Goal: Transaction & Acquisition: Book appointment/travel/reservation

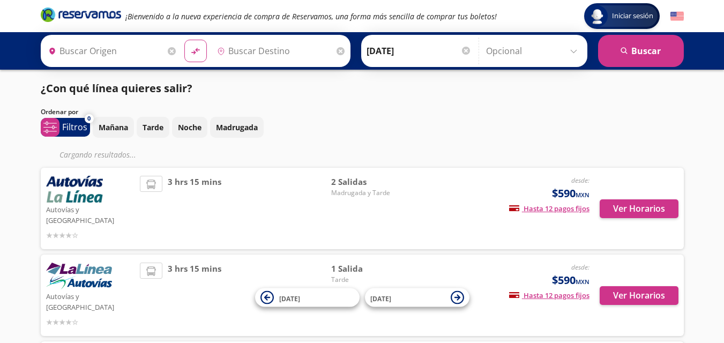
type input "Uruapan, Michoacán"
type input "Lázaro Cárdenas, Michoacán"
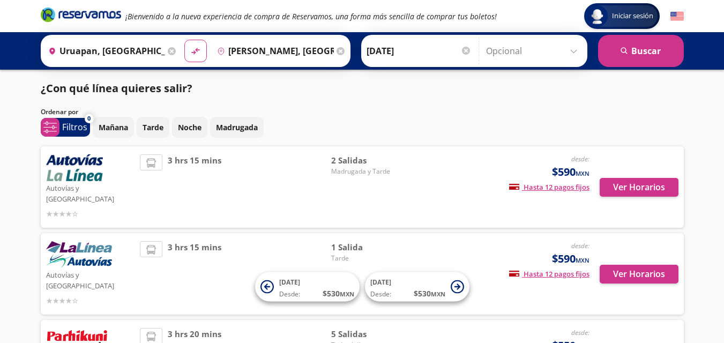
click at [346, 160] on span "2 Salidas" at bounding box center [368, 160] width 75 height 12
click at [641, 180] on button "Ver Horarios" at bounding box center [638, 187] width 79 height 19
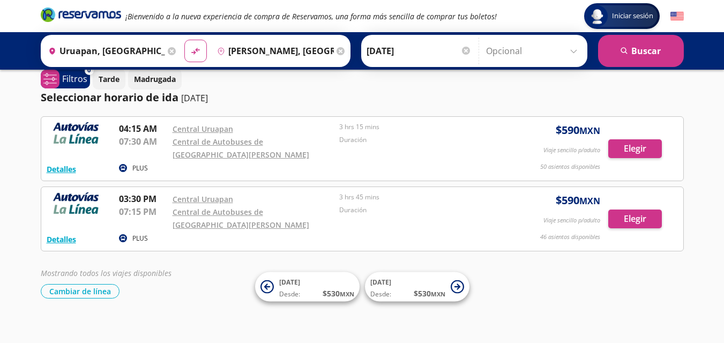
scroll to position [21, 0]
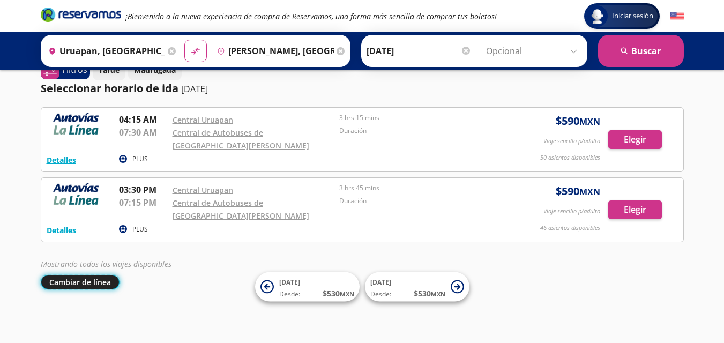
click at [98, 279] on button "Cambiar de línea" at bounding box center [80, 282] width 79 height 14
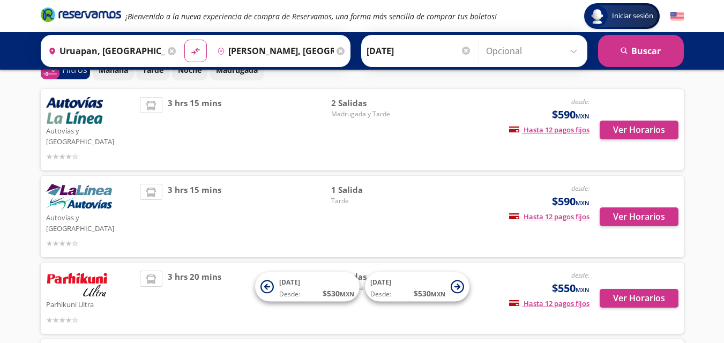
scroll to position [74, 0]
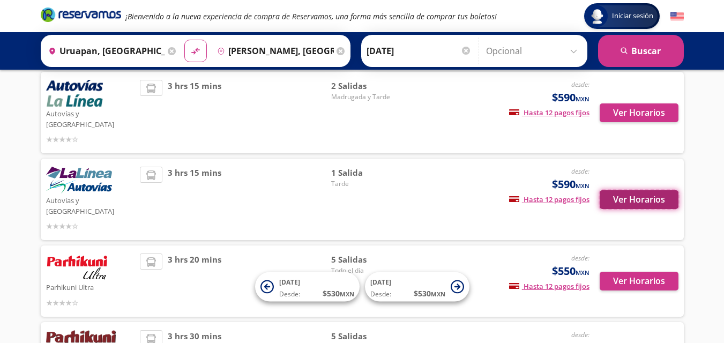
click at [649, 190] on button "Ver Horarios" at bounding box center [638, 199] width 79 height 19
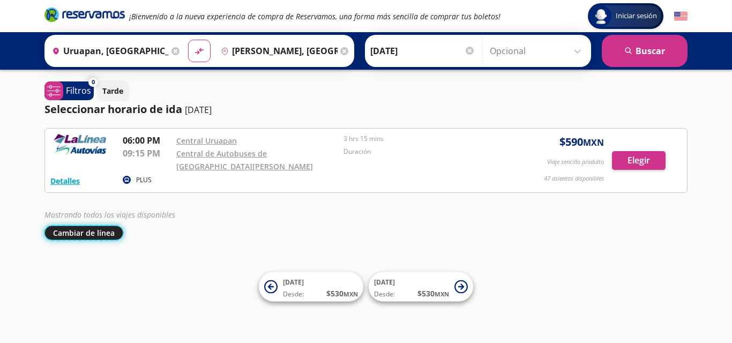
click at [61, 229] on button "Cambiar de línea" at bounding box center [83, 232] width 79 height 14
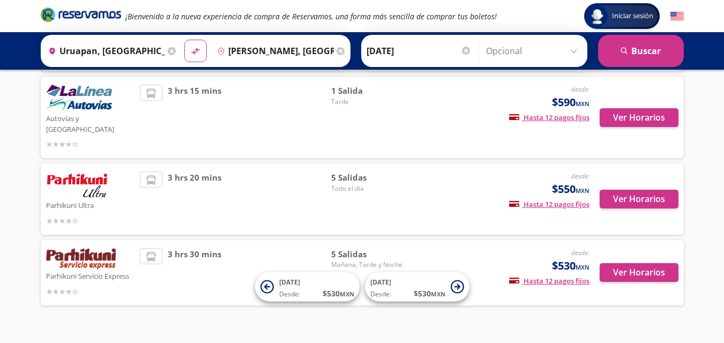
scroll to position [157, 0]
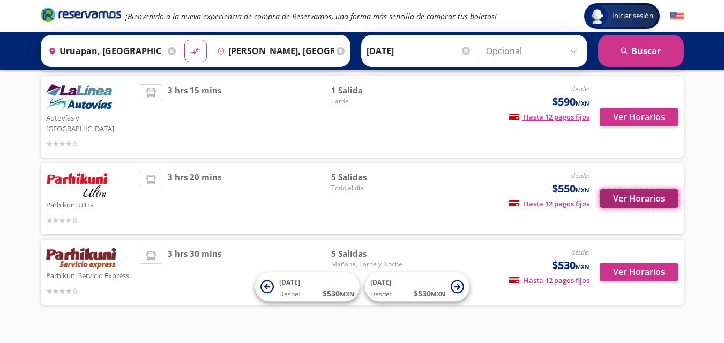
click at [640, 189] on button "Ver Horarios" at bounding box center [638, 198] width 79 height 19
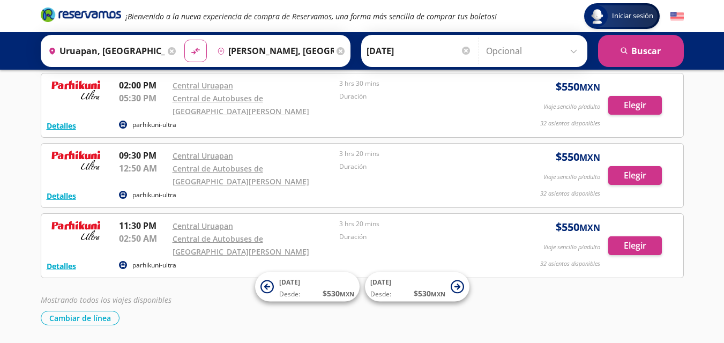
scroll to position [214, 0]
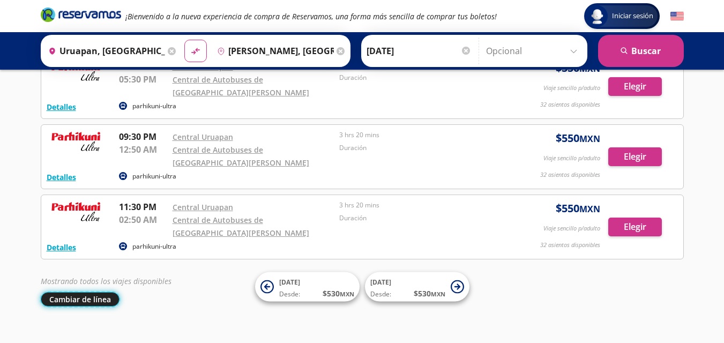
click at [58, 299] on button "Cambiar de línea" at bounding box center [80, 299] width 79 height 14
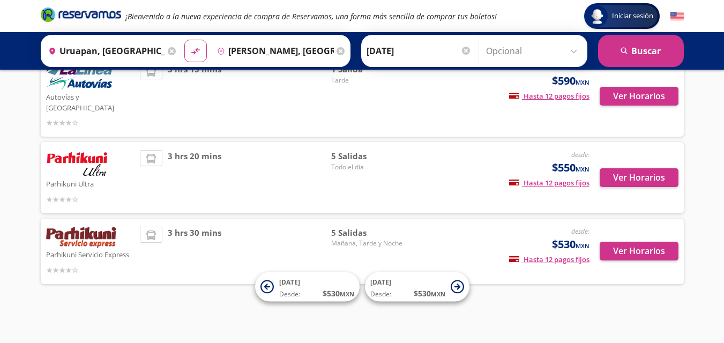
scroll to position [157, 0]
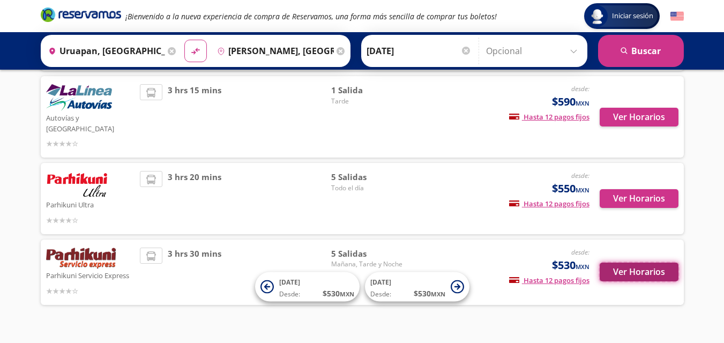
click at [630, 262] on button "Ver Horarios" at bounding box center [638, 271] width 79 height 19
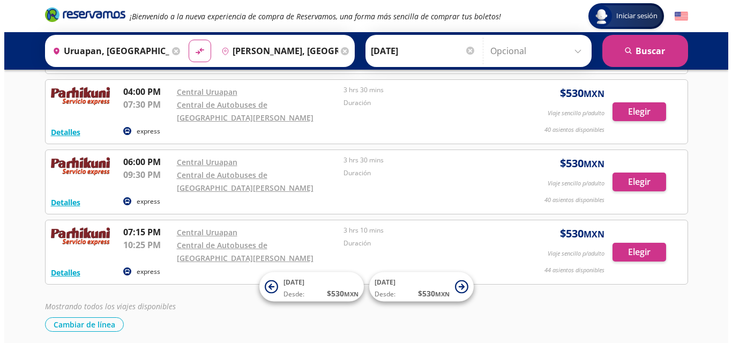
scroll to position [214, 0]
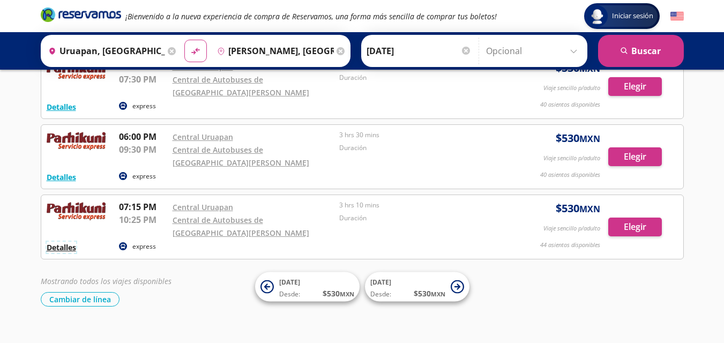
click at [69, 248] on button "Detalles" at bounding box center [61, 247] width 29 height 11
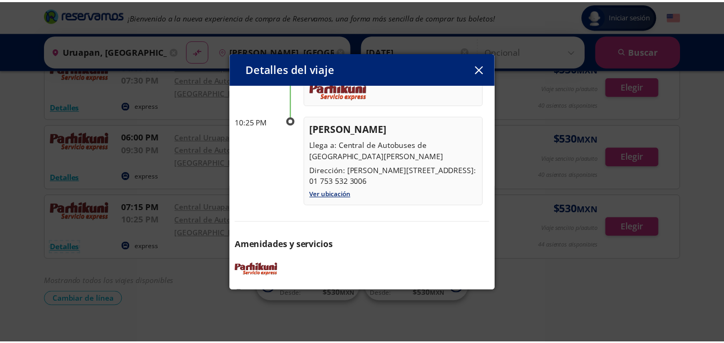
scroll to position [178, 0]
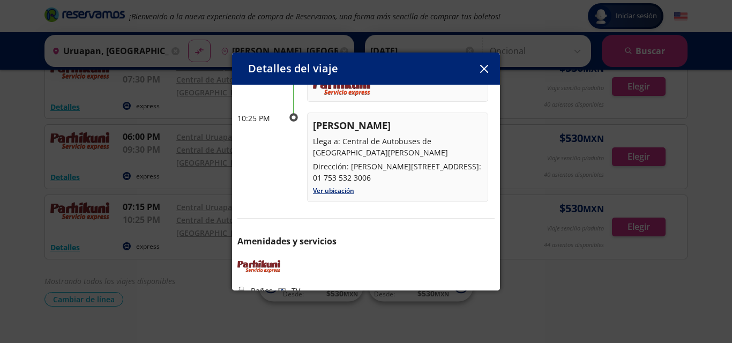
click at [490, 66] on button "button" at bounding box center [484, 69] width 16 height 16
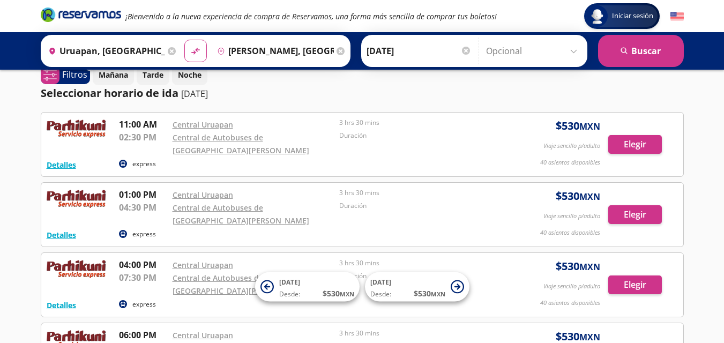
scroll to position [0, 0]
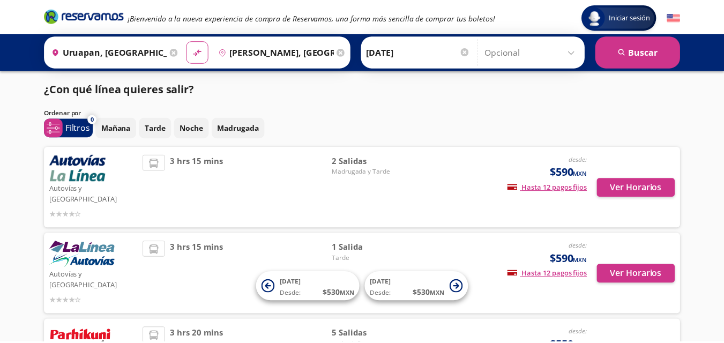
scroll to position [74, 0]
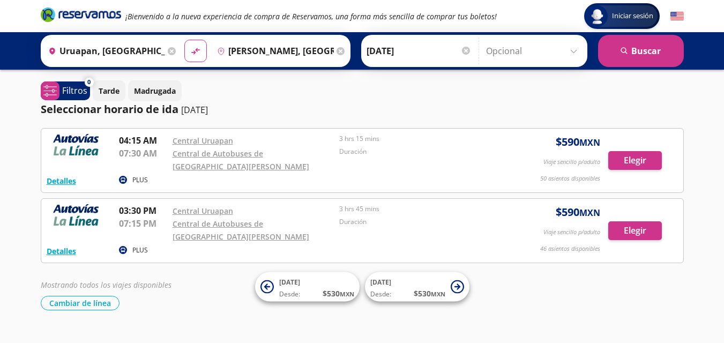
click at [101, 52] on input "Uruapan, [GEOGRAPHIC_DATA]" at bounding box center [104, 50] width 121 height 27
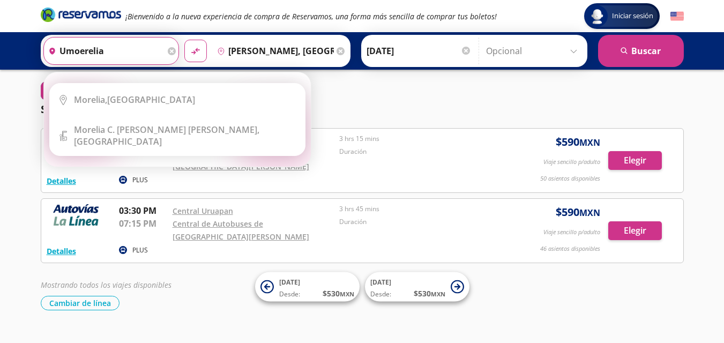
click at [65, 48] on input "umoerelia" at bounding box center [104, 50] width 121 height 27
type input "moerelia"
click at [251, 48] on input "[PERSON_NAME], [GEOGRAPHIC_DATA]" at bounding box center [273, 50] width 121 height 27
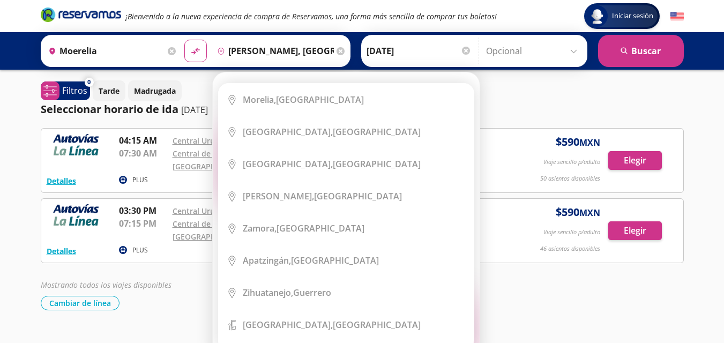
click at [336, 52] on icon at bounding box center [340, 51] width 8 height 8
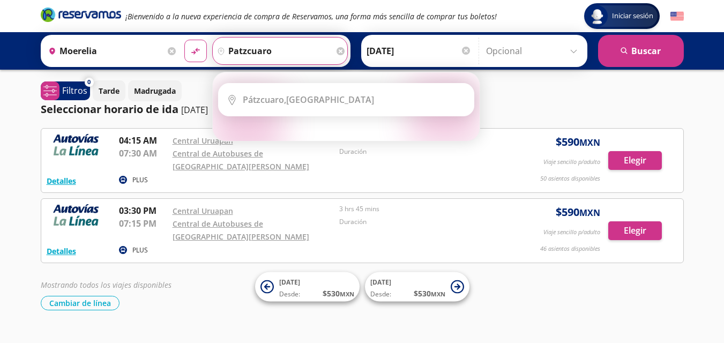
click at [184, 40] on button "material-symbols:compare-arrows-rounded" at bounding box center [195, 51] width 22 height 22
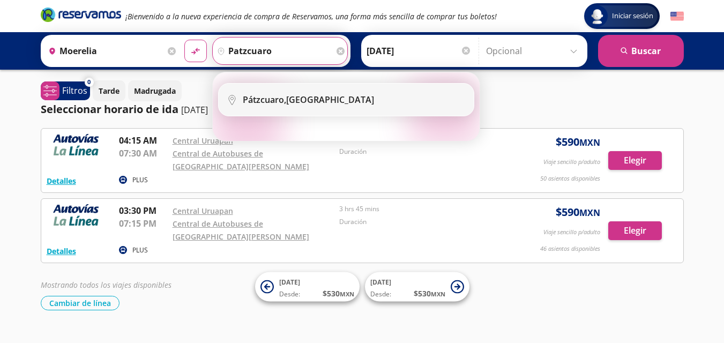
click at [284, 95] on b "Pátzcuaro," at bounding box center [264, 100] width 43 height 12
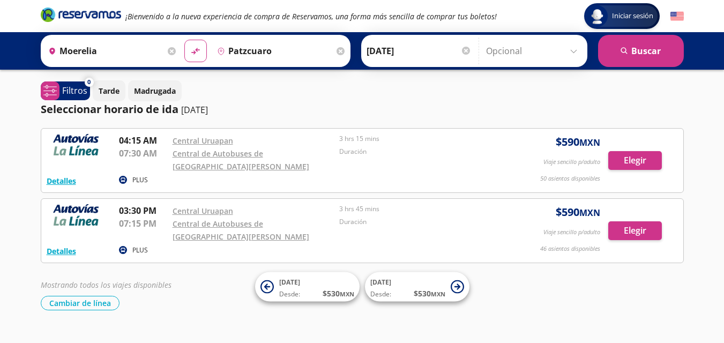
type input "Pátzcuaro, [GEOGRAPHIC_DATA]"
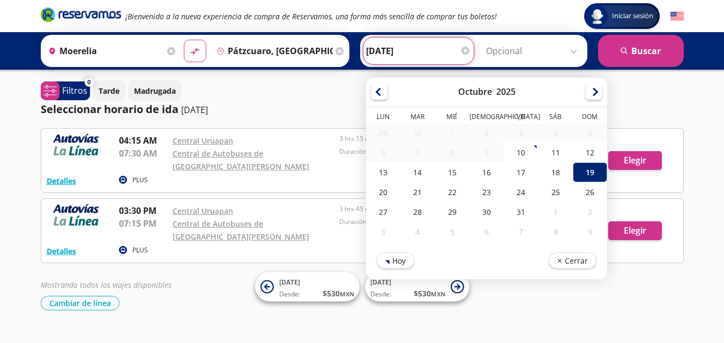
click at [394, 50] on input "[DATE]" at bounding box center [418, 50] width 105 height 27
click at [589, 169] on div "19" at bounding box center [589, 172] width 34 height 20
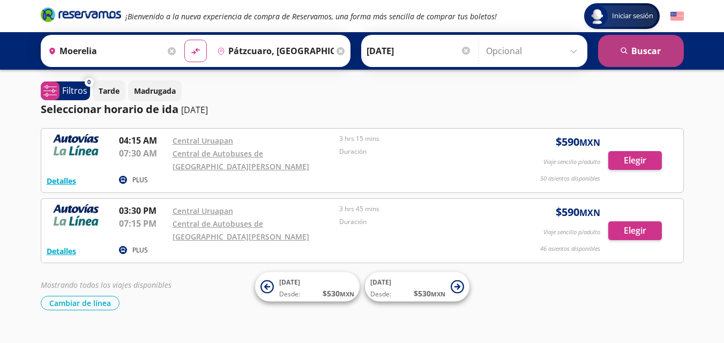
click at [628, 55] on icon "search" at bounding box center [624, 51] width 8 height 8
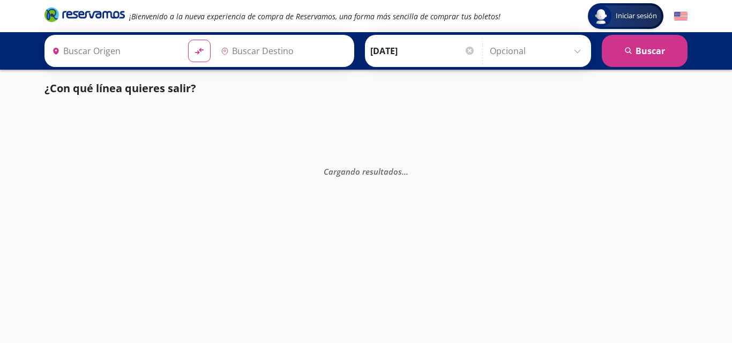
type input "Uruapan, [GEOGRAPHIC_DATA]"
type input "Pátzcuaro, [GEOGRAPHIC_DATA]"
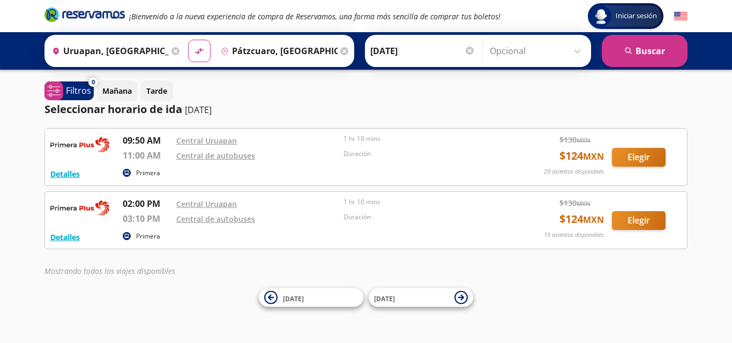
click at [174, 48] on icon at bounding box center [175, 51] width 8 height 8
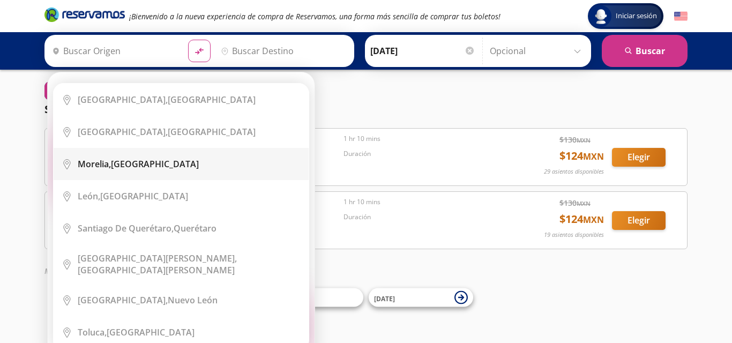
click at [138, 169] on div "Morelia, Michoacán" at bounding box center [138, 164] width 121 height 12
type input "[GEOGRAPHIC_DATA], [GEOGRAPHIC_DATA]"
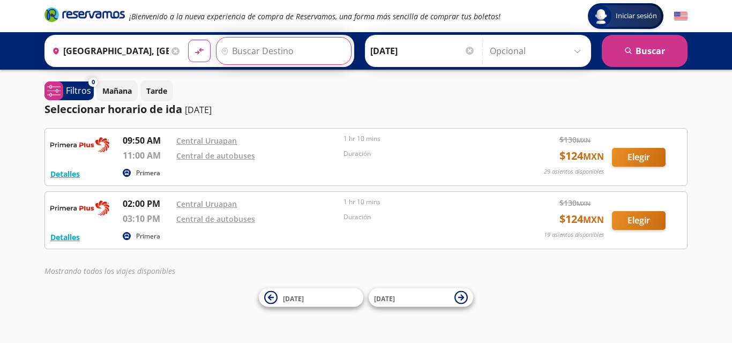
click at [301, 48] on input "Destino" at bounding box center [282, 50] width 132 height 27
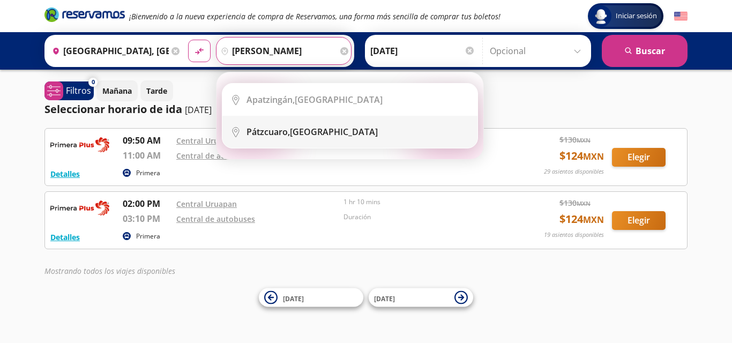
click at [285, 134] on b "Pátzcuaro," at bounding box center [267, 132] width 43 height 12
type input "Pátzcuaro, [GEOGRAPHIC_DATA]"
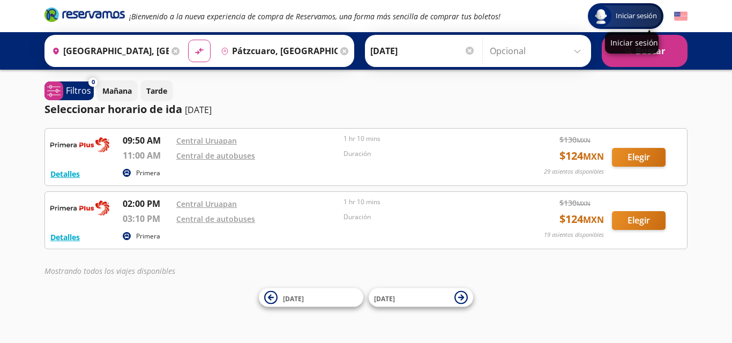
click at [646, 50] on div "Iniciar sesión" at bounding box center [632, 42] width 54 height 21
click at [631, 55] on icon "search" at bounding box center [628, 51] width 8 height 8
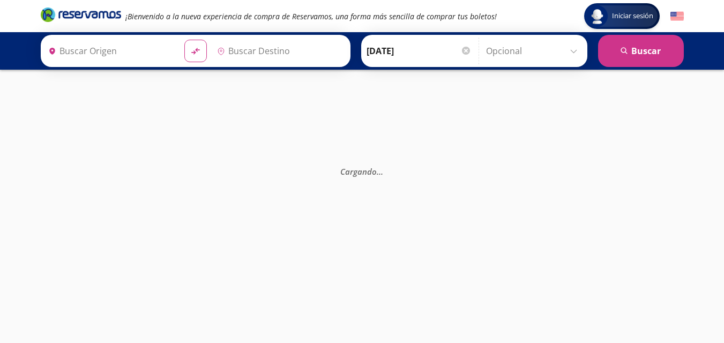
type input "[GEOGRAPHIC_DATA], [GEOGRAPHIC_DATA]"
type input "Pátzcuaro, [GEOGRAPHIC_DATA]"
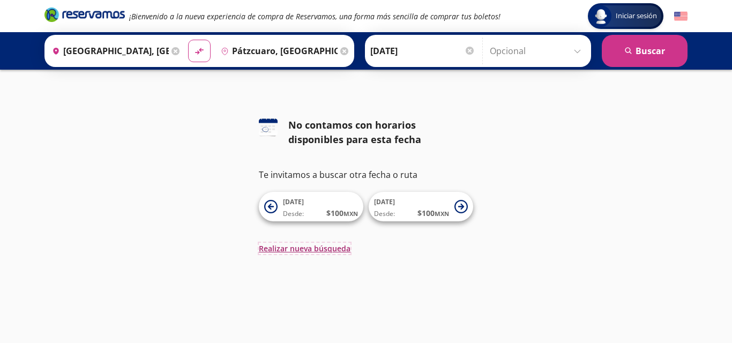
click at [274, 245] on button "Realizar nueva búsqueda" at bounding box center [305, 248] width 92 height 11
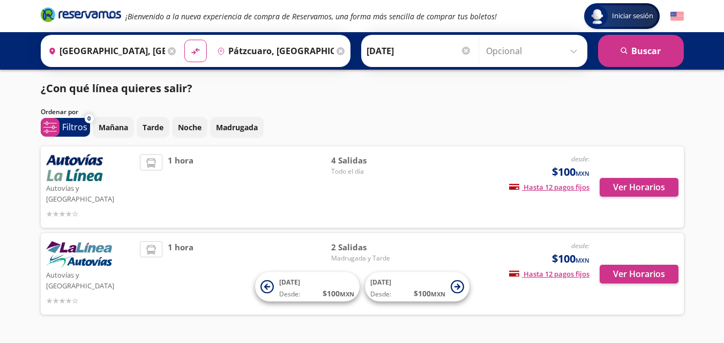
scroll to position [10, 0]
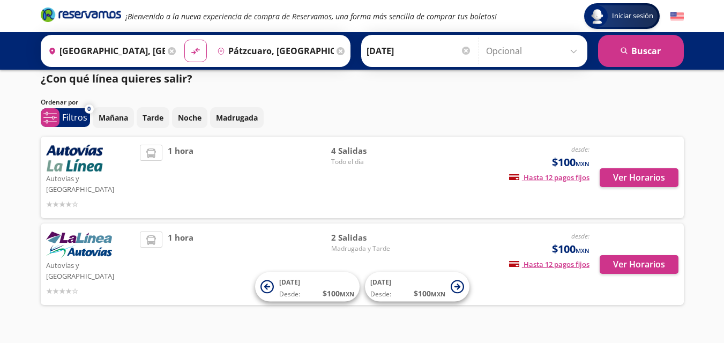
drag, startPoint x: 249, startPoint y: 179, endPoint x: 174, endPoint y: 186, distance: 75.8
click at [174, 186] on span "1 hora" at bounding box center [181, 177] width 26 height 65
click at [628, 171] on button "Ver Horarios" at bounding box center [638, 177] width 79 height 19
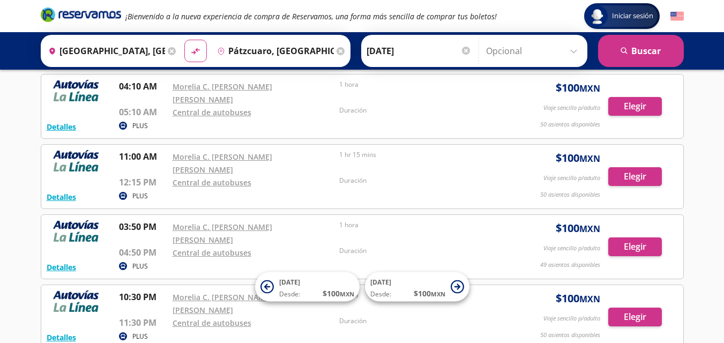
scroll to position [113, 0]
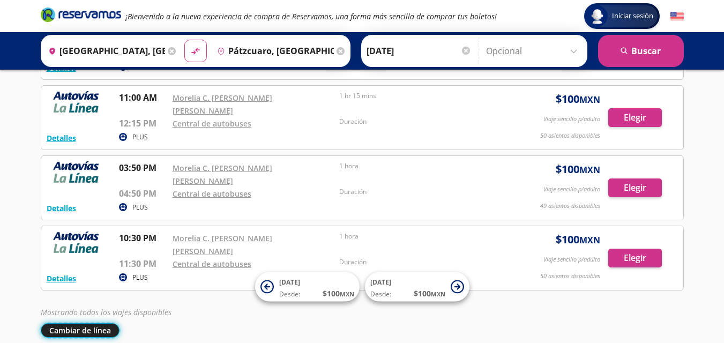
click at [78, 323] on button "Cambiar de línea" at bounding box center [80, 330] width 79 height 14
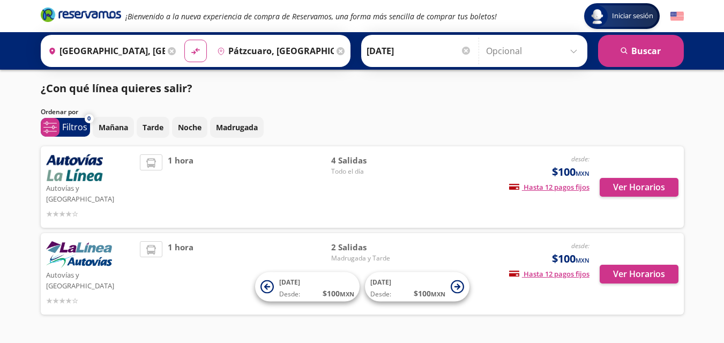
click at [86, 256] on img at bounding box center [79, 254] width 66 height 27
click at [665, 265] on button "Ver Horarios" at bounding box center [638, 274] width 79 height 19
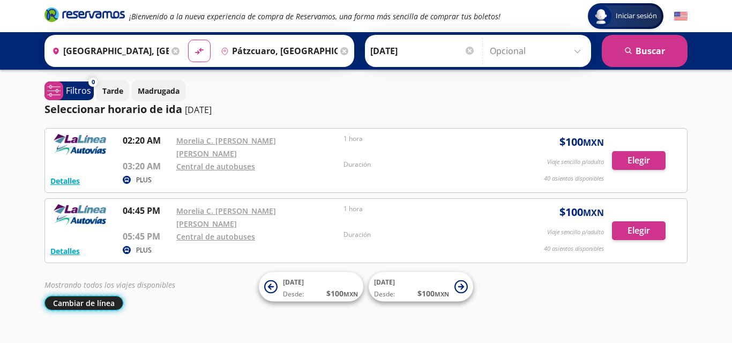
click at [74, 296] on button "Cambiar de línea" at bounding box center [83, 303] width 79 height 14
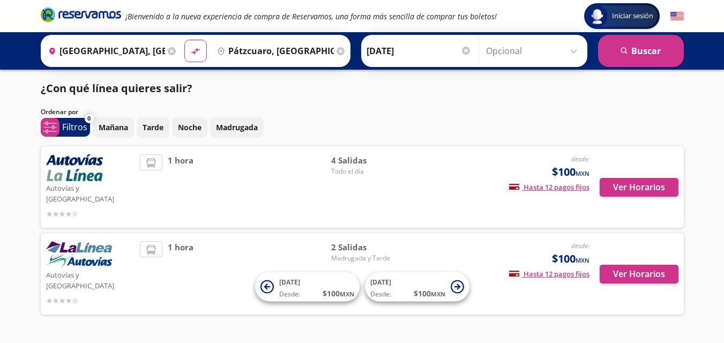
scroll to position [10, 0]
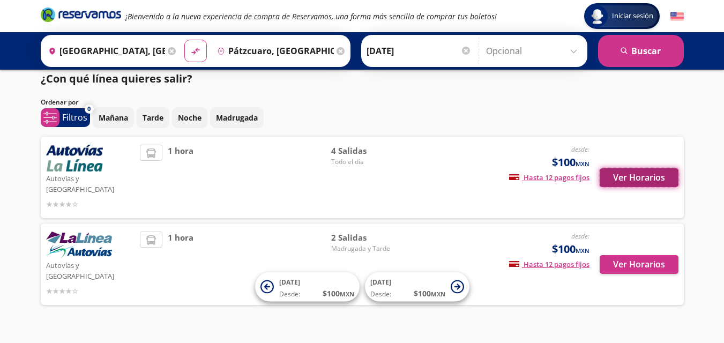
click at [634, 169] on button "Ver Horarios" at bounding box center [638, 177] width 79 height 19
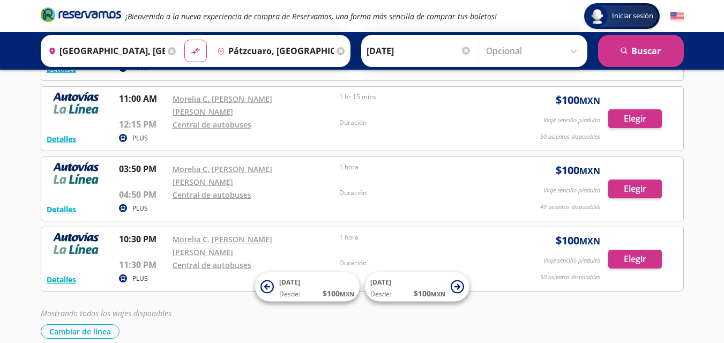
scroll to position [113, 0]
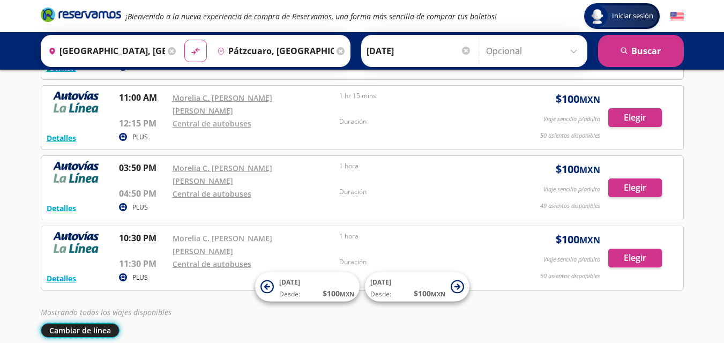
click at [72, 323] on button "Cambiar de línea" at bounding box center [80, 330] width 79 height 14
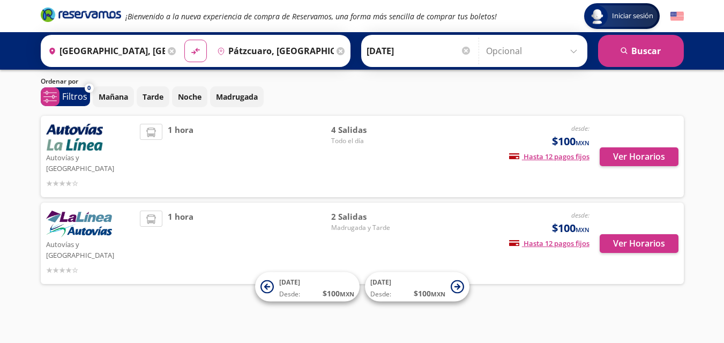
scroll to position [10, 0]
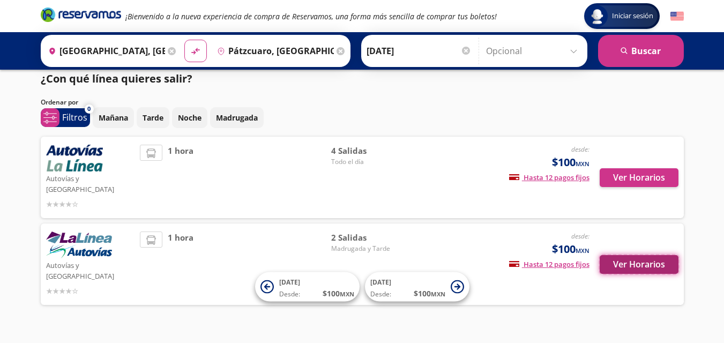
click at [625, 255] on button "Ver Horarios" at bounding box center [638, 264] width 79 height 19
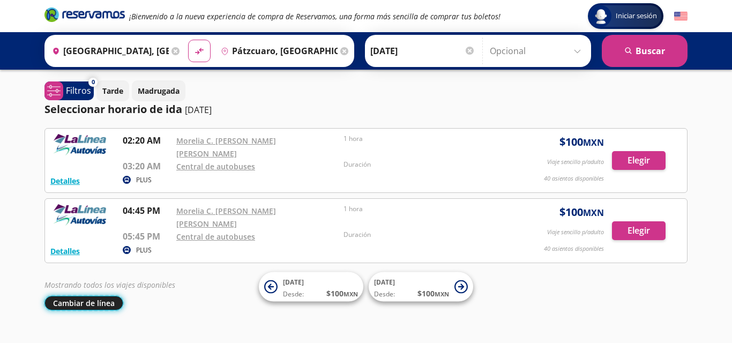
click at [88, 296] on button "Cambiar de línea" at bounding box center [83, 303] width 79 height 14
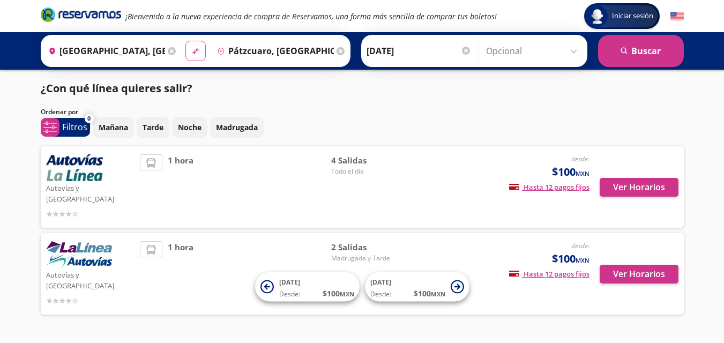
click at [191, 51] on icon "material-symbols:compare-arrows-rounded" at bounding box center [196, 51] width 10 height 10
type input "Pátzcuaro, [GEOGRAPHIC_DATA]"
type input "[GEOGRAPHIC_DATA], [GEOGRAPHIC_DATA]"
click at [191, 51] on icon "material-symbols:compare-arrows-rounded" at bounding box center [196, 51] width 10 height 10
type input "[GEOGRAPHIC_DATA], [GEOGRAPHIC_DATA]"
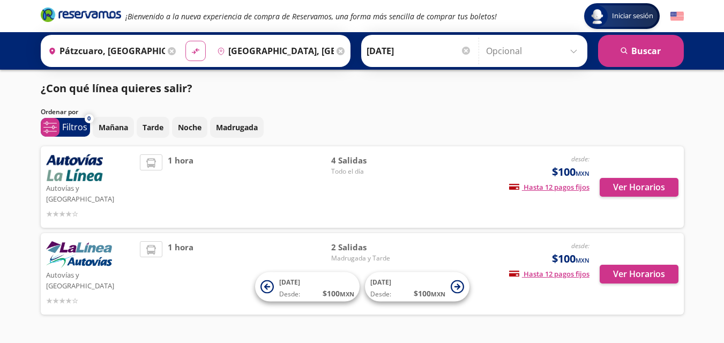
type input "Pátzcuaro, [GEOGRAPHIC_DATA]"
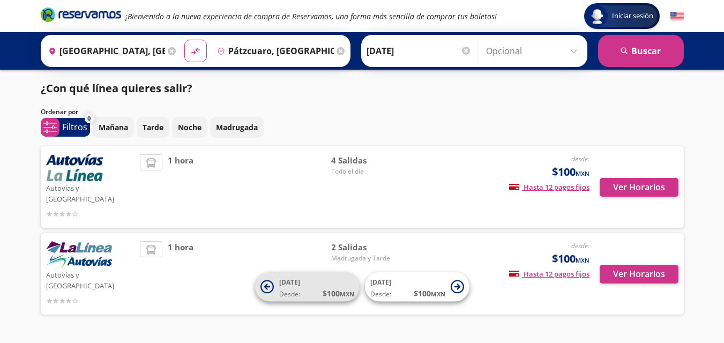
click at [266, 286] on icon at bounding box center [267, 286] width 6 height 6
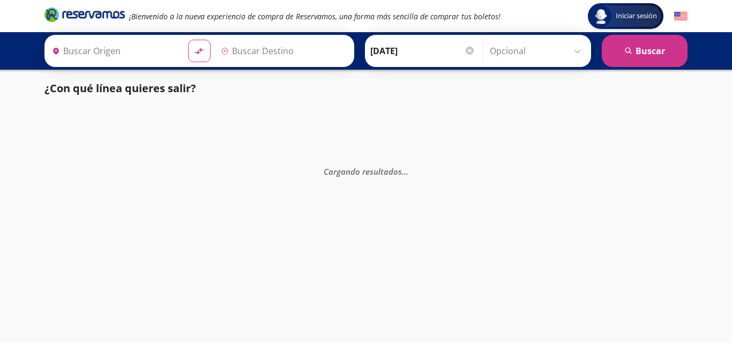
type input "[GEOGRAPHIC_DATA], [GEOGRAPHIC_DATA]"
type input "Pátzcuaro, [GEOGRAPHIC_DATA]"
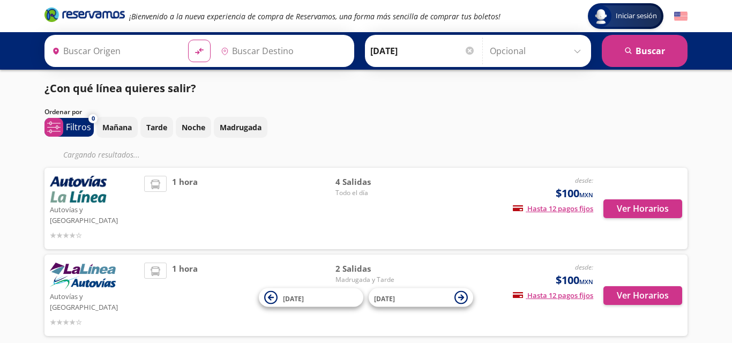
type input "[GEOGRAPHIC_DATA], [GEOGRAPHIC_DATA]"
type input "Pátzcuaro, [GEOGRAPHIC_DATA]"
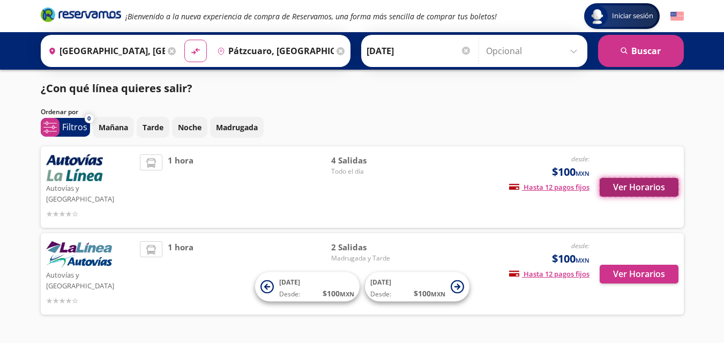
click at [614, 179] on button "Ver Horarios" at bounding box center [638, 187] width 79 height 19
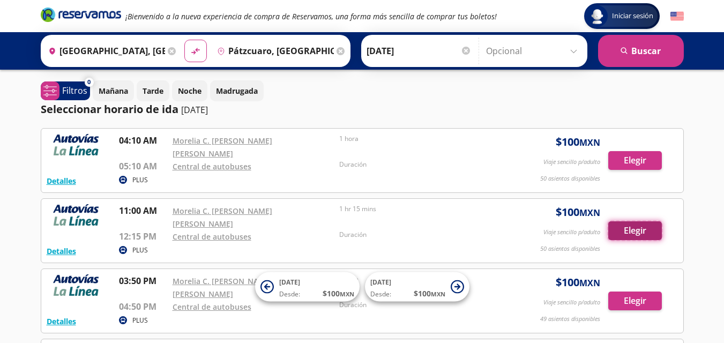
click at [624, 221] on button "Elegir" at bounding box center [635, 230] width 54 height 19
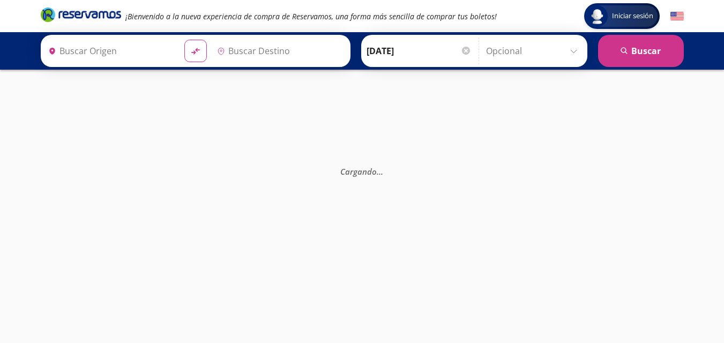
type input "[GEOGRAPHIC_DATA], [GEOGRAPHIC_DATA]"
type input "Pátzcuaro, [GEOGRAPHIC_DATA]"
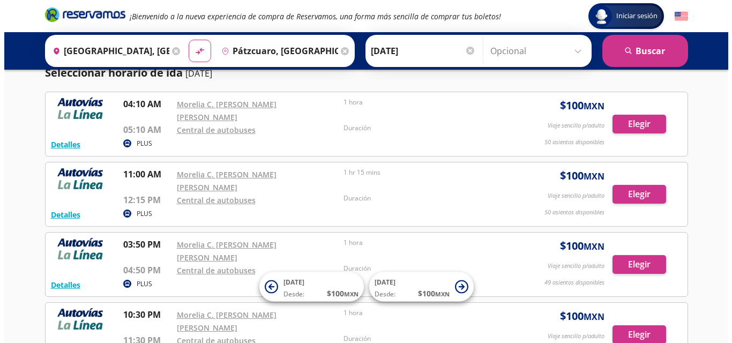
scroll to position [54, 0]
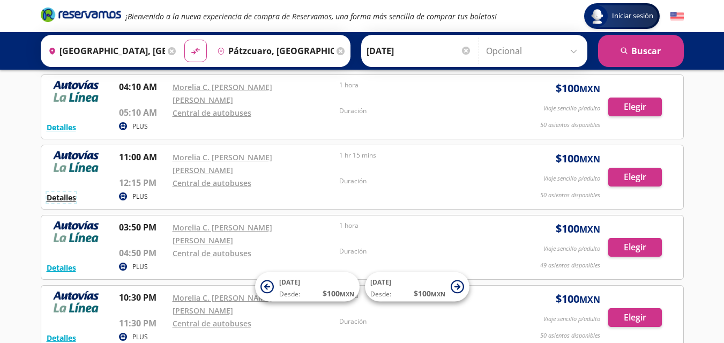
click at [59, 192] on button "Detalles" at bounding box center [61, 197] width 29 height 11
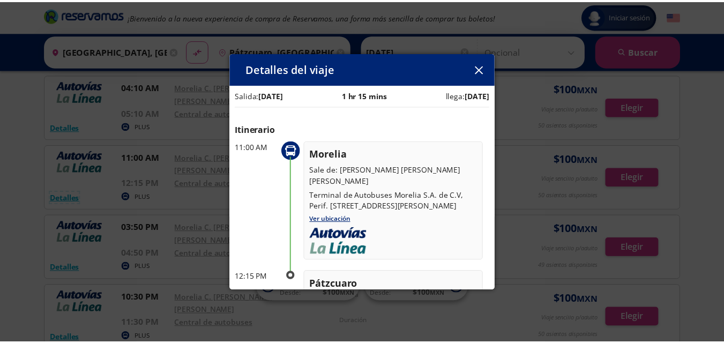
scroll to position [0, 0]
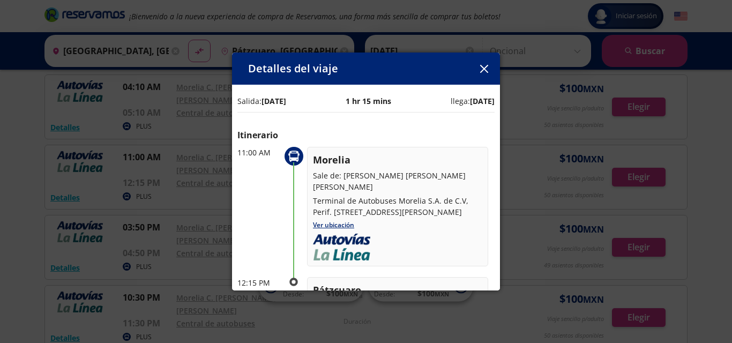
click at [478, 56] on div "Detalles del viaje" at bounding box center [366, 68] width 268 height 32
click at [480, 61] on button "button" at bounding box center [484, 69] width 16 height 16
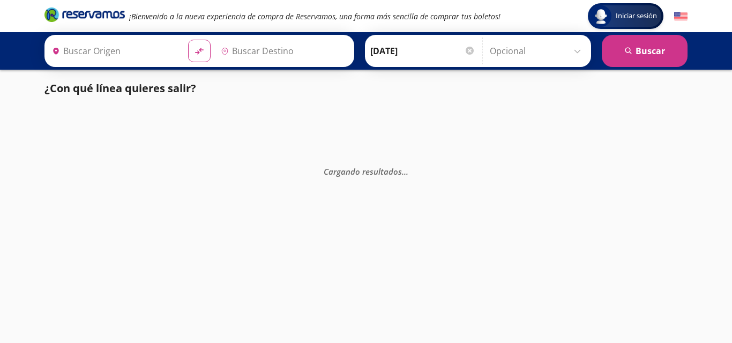
type input "Pátzcuaro, [GEOGRAPHIC_DATA]"
type input "Uruapan, [GEOGRAPHIC_DATA]"
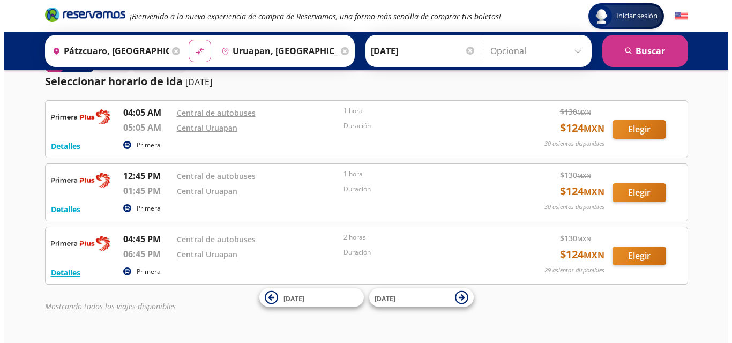
scroll to position [56, 0]
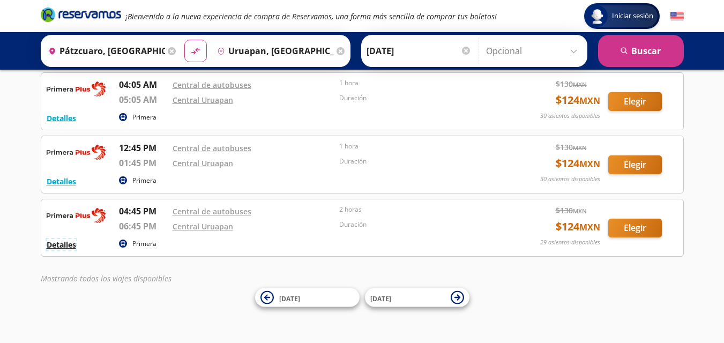
click at [62, 247] on button "Detalles" at bounding box center [61, 244] width 29 height 11
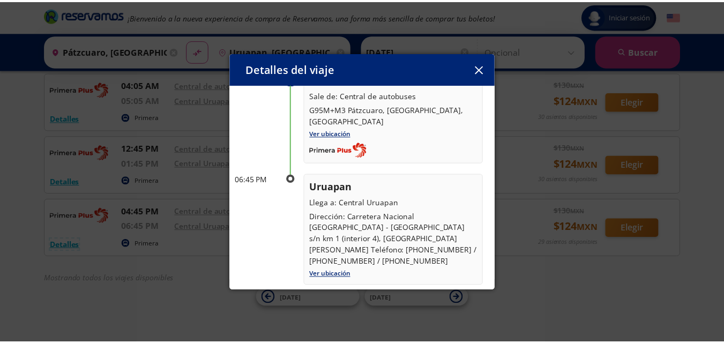
scroll to position [0, 0]
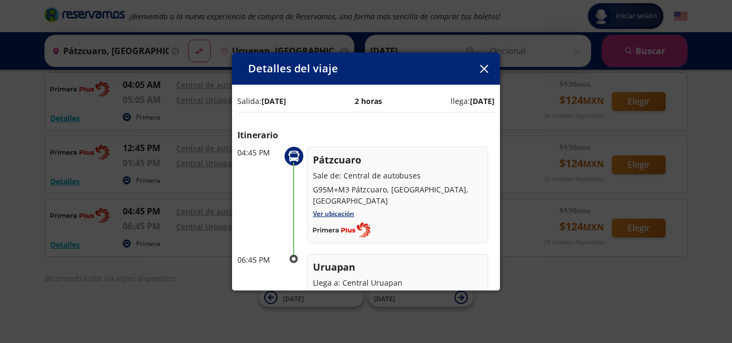
click at [478, 74] on button "button" at bounding box center [484, 69] width 16 height 16
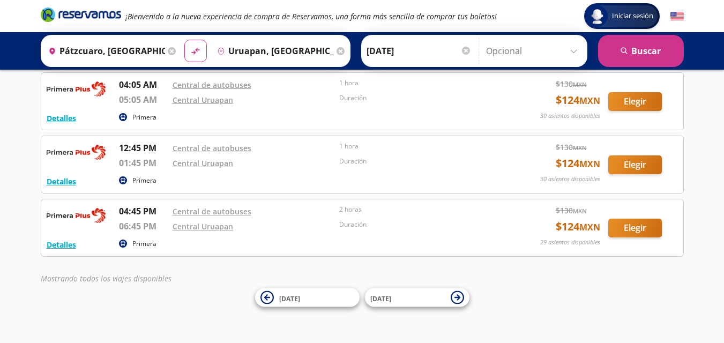
click at [169, 51] on icon at bounding box center [172, 51] width 8 height 8
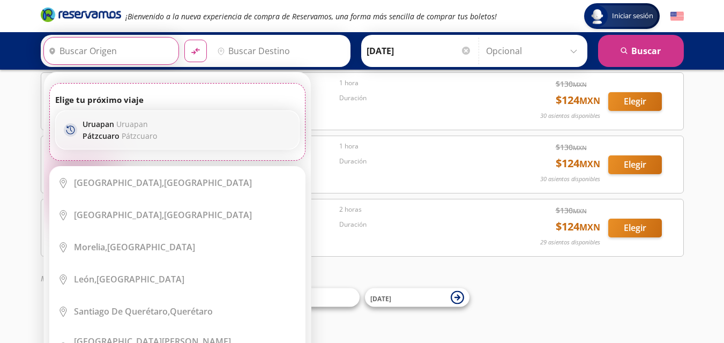
click at [95, 126] on p "Uruapan Uruapan" at bounding box center [119, 124] width 74 height 10
type input "Uruapan, [GEOGRAPHIC_DATA]"
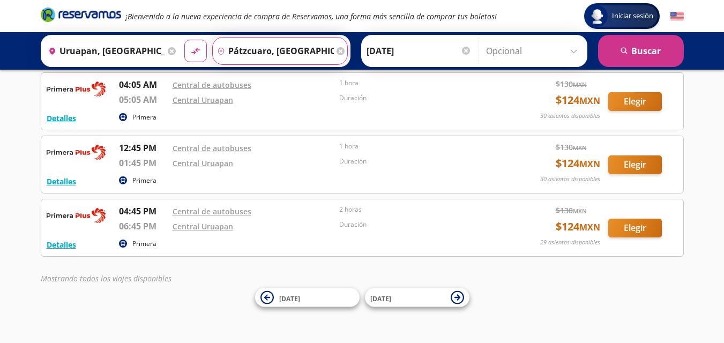
click at [237, 48] on input "Pátzcuaro, [GEOGRAPHIC_DATA]" at bounding box center [273, 50] width 121 height 27
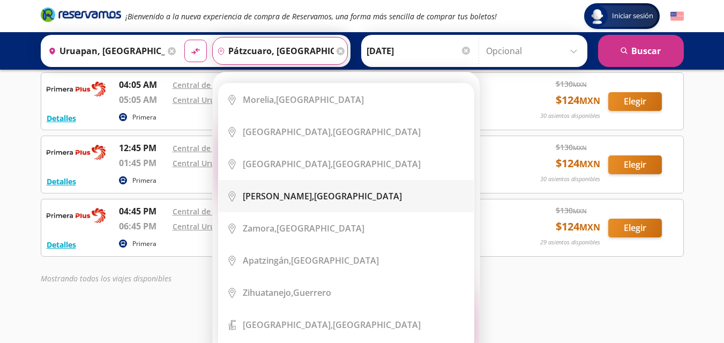
click at [283, 197] on b "[PERSON_NAME]," at bounding box center [278, 196] width 71 height 12
type input "[PERSON_NAME], [GEOGRAPHIC_DATA]"
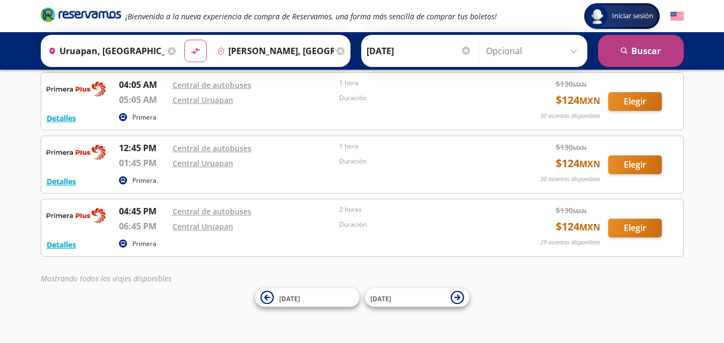
click at [635, 52] on button "search [GEOGRAPHIC_DATA]" at bounding box center [641, 51] width 86 height 32
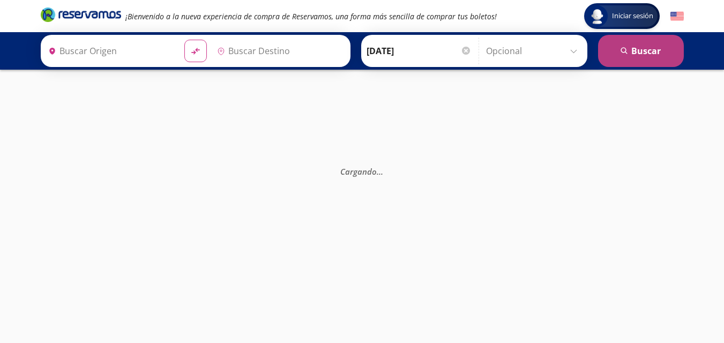
type input "Uruapan, [GEOGRAPHIC_DATA]"
type input "[PERSON_NAME], [GEOGRAPHIC_DATA]"
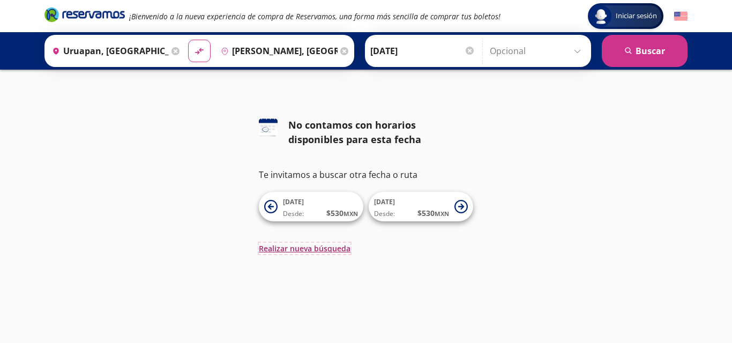
click at [295, 244] on button "Realizar nueva búsqueda" at bounding box center [305, 248] width 92 height 11
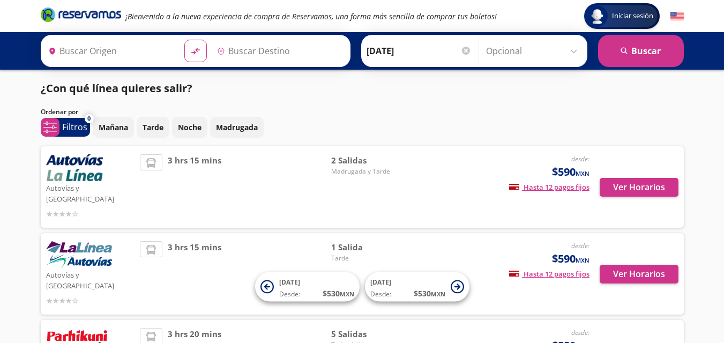
type input "Uruapan, [GEOGRAPHIC_DATA]"
type input "[PERSON_NAME], [GEOGRAPHIC_DATA]"
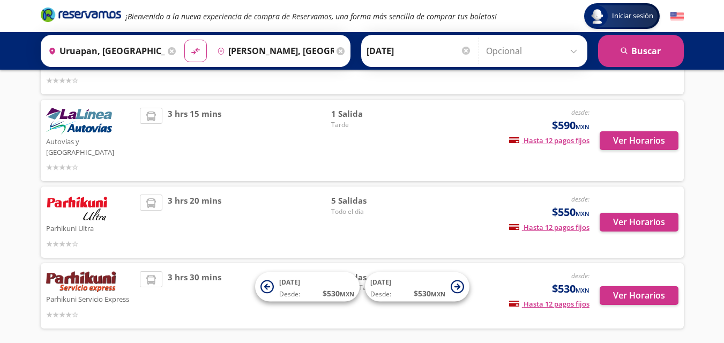
scroll to position [157, 0]
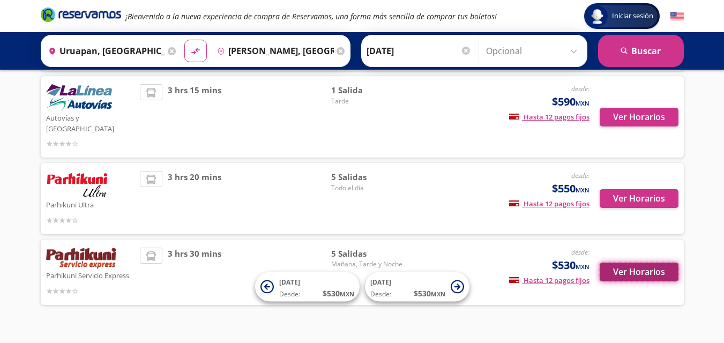
click at [661, 262] on button "Ver Horarios" at bounding box center [638, 271] width 79 height 19
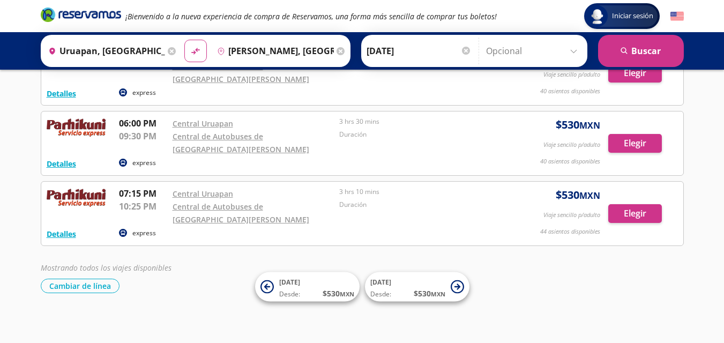
scroll to position [231, 0]
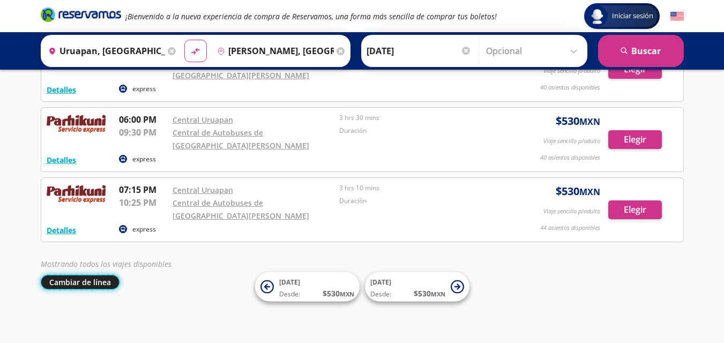
click at [91, 276] on button "Cambiar de línea" at bounding box center [80, 282] width 79 height 14
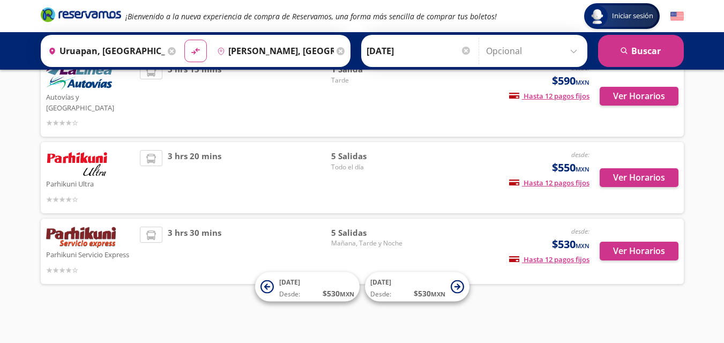
scroll to position [157, 0]
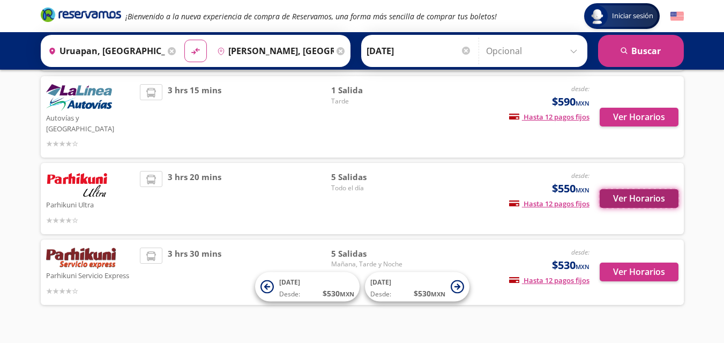
click at [644, 189] on button "Ver Horarios" at bounding box center [638, 198] width 79 height 19
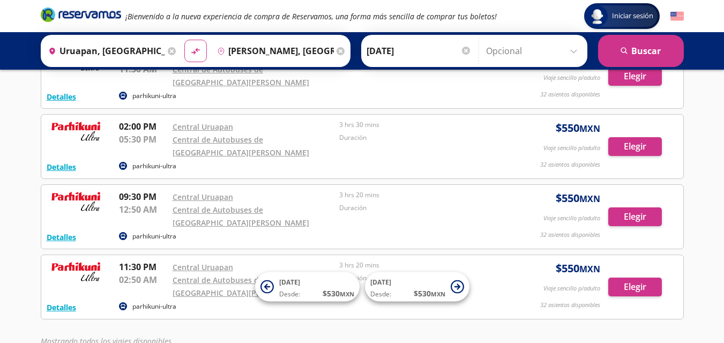
scroll to position [231, 0]
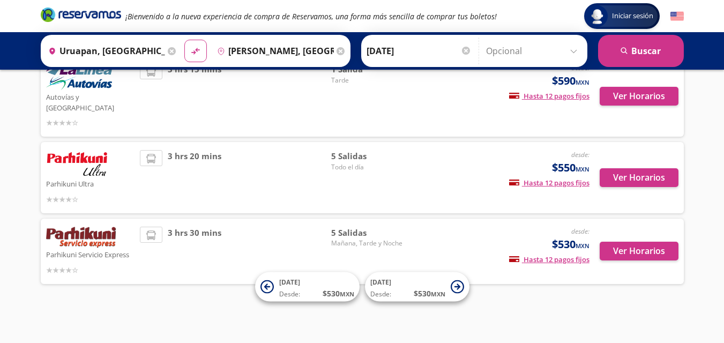
scroll to position [157, 0]
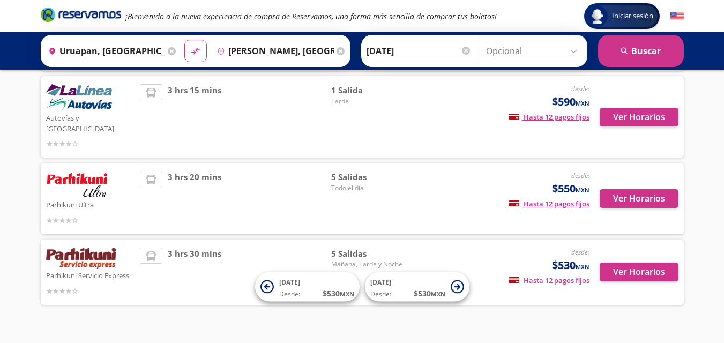
click at [168, 48] on icon at bounding box center [172, 51] width 8 height 8
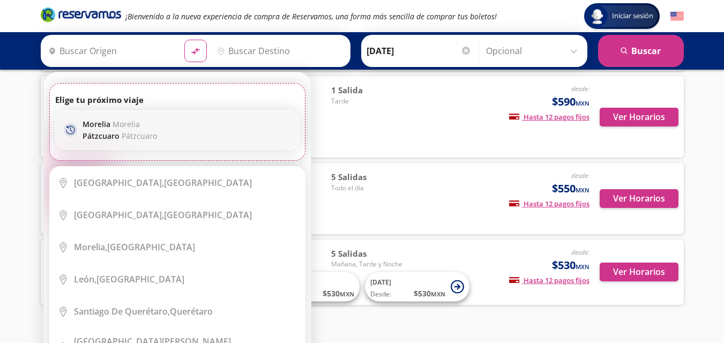
click at [112, 137] on p "Pátzcuaro Pátzcuaro" at bounding box center [119, 136] width 74 height 10
type input "[GEOGRAPHIC_DATA], [GEOGRAPHIC_DATA]"
type input "Pátzcuaro, [GEOGRAPHIC_DATA]"
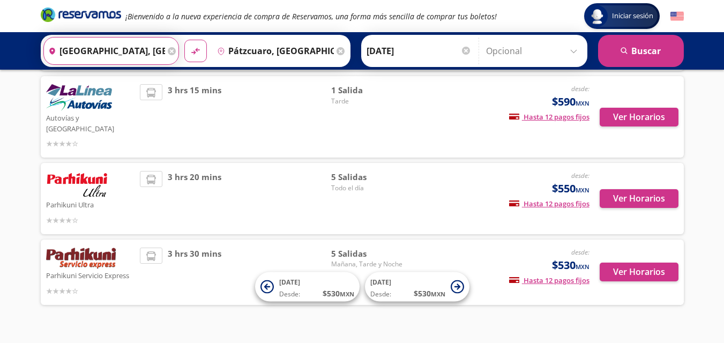
click at [147, 51] on input "[GEOGRAPHIC_DATA], [GEOGRAPHIC_DATA]" at bounding box center [104, 50] width 121 height 27
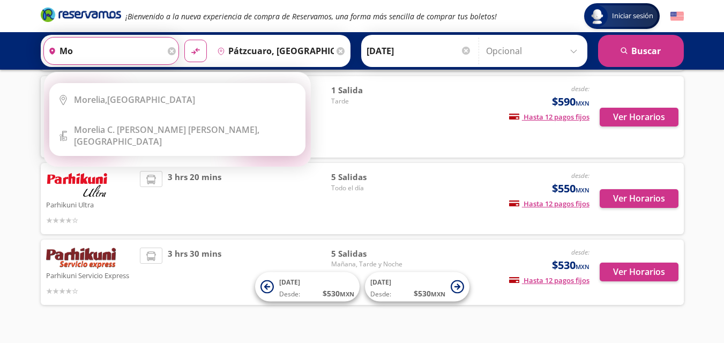
type input "m"
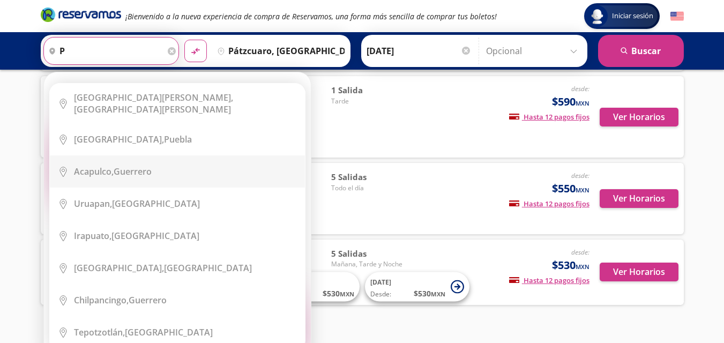
type input "pZ"
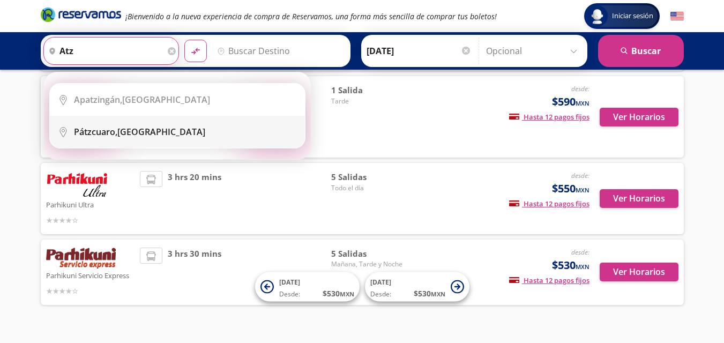
click at [99, 126] on b "Pátzcuaro," at bounding box center [95, 132] width 43 height 12
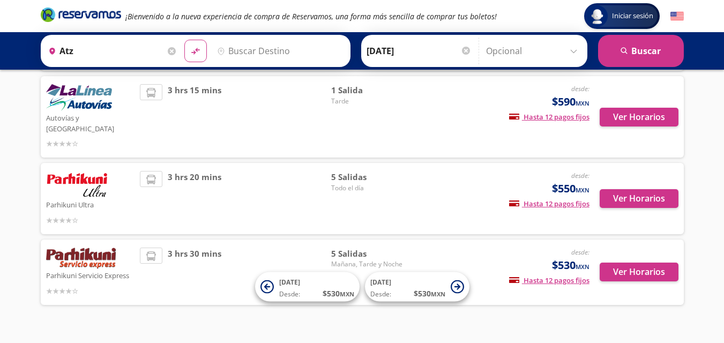
type input "Pátzcuaro, [GEOGRAPHIC_DATA]"
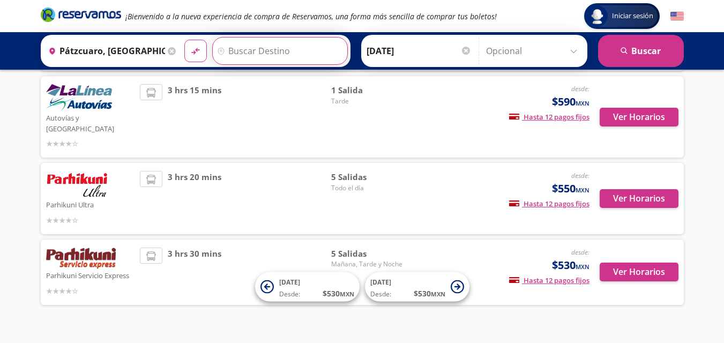
click at [266, 52] on input "Destino" at bounding box center [279, 50] width 132 height 27
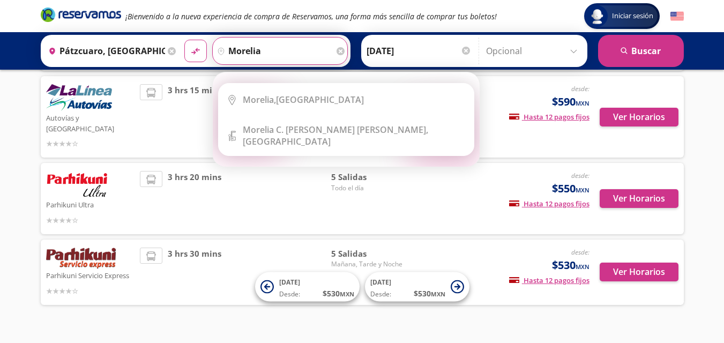
click at [184, 40] on button "material-symbols:compare-arrows-rounded" at bounding box center [195, 51] width 22 height 22
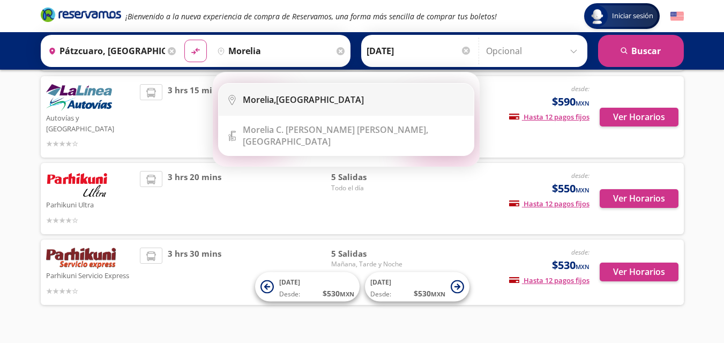
click at [249, 103] on b "Morelia," at bounding box center [259, 100] width 33 height 12
type input "[GEOGRAPHIC_DATA], [GEOGRAPHIC_DATA]"
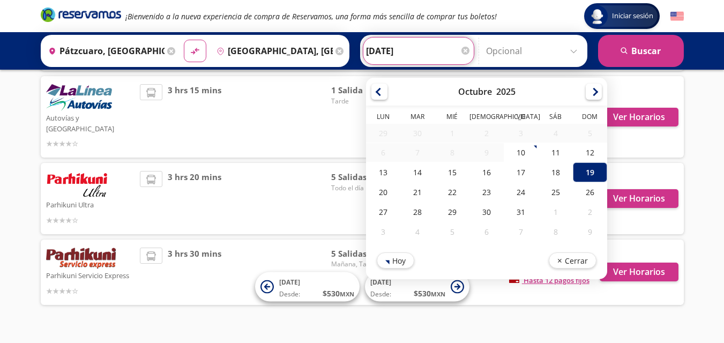
click at [412, 50] on input "[DATE]" at bounding box center [418, 50] width 105 height 27
click at [597, 168] on div "19" at bounding box center [589, 172] width 34 height 20
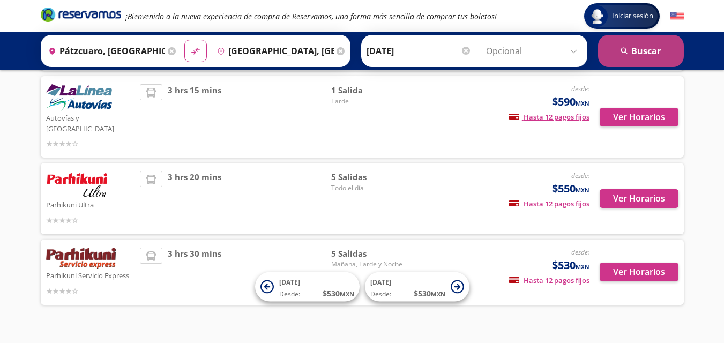
click at [612, 56] on button "search [GEOGRAPHIC_DATA]" at bounding box center [641, 51] width 86 height 32
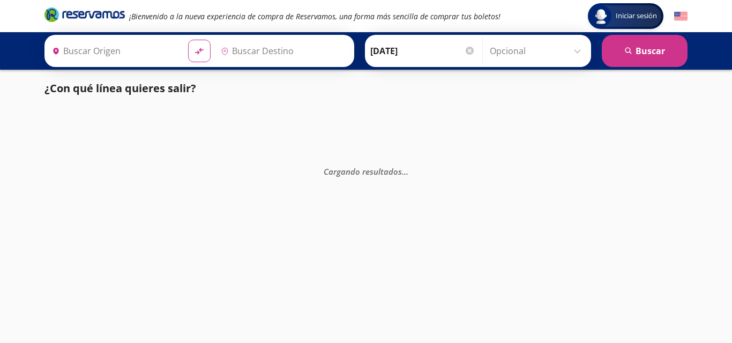
type input "Pátzcuaro, [GEOGRAPHIC_DATA]"
type input "[GEOGRAPHIC_DATA], [GEOGRAPHIC_DATA]"
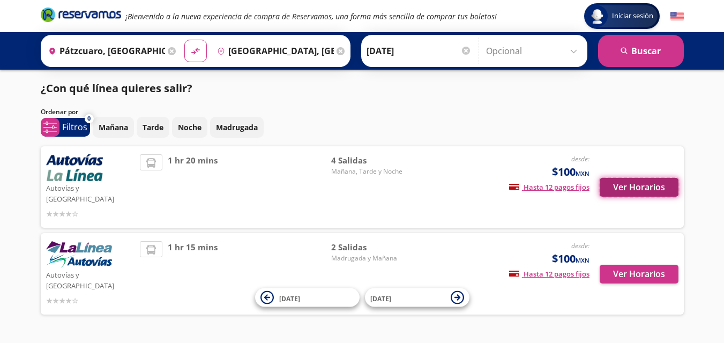
click at [628, 180] on button "Ver Horarios" at bounding box center [638, 187] width 79 height 19
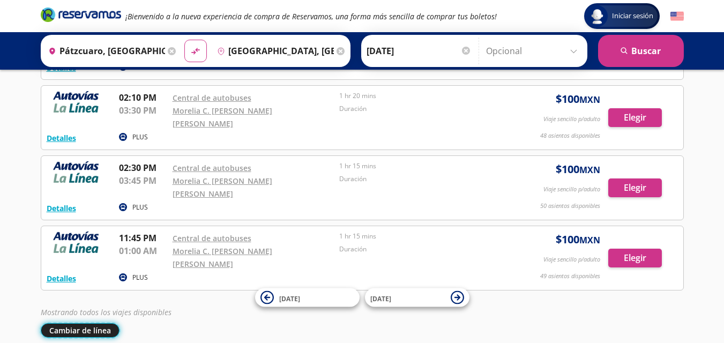
click at [64, 323] on button "Cambiar de línea" at bounding box center [80, 330] width 79 height 14
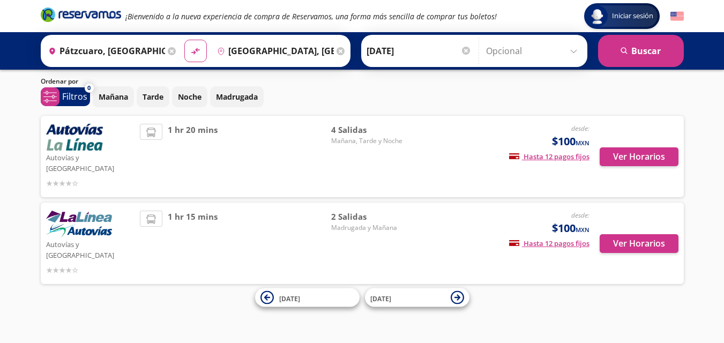
scroll to position [10, 0]
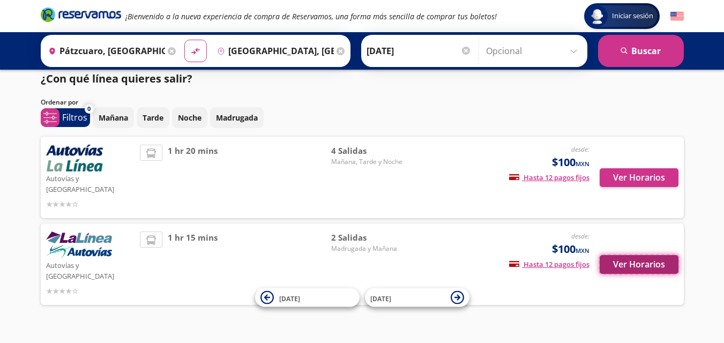
click at [621, 255] on button "Ver Horarios" at bounding box center [638, 264] width 79 height 19
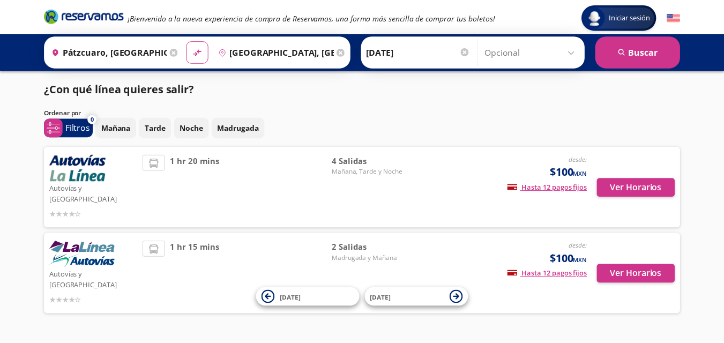
scroll to position [10, 0]
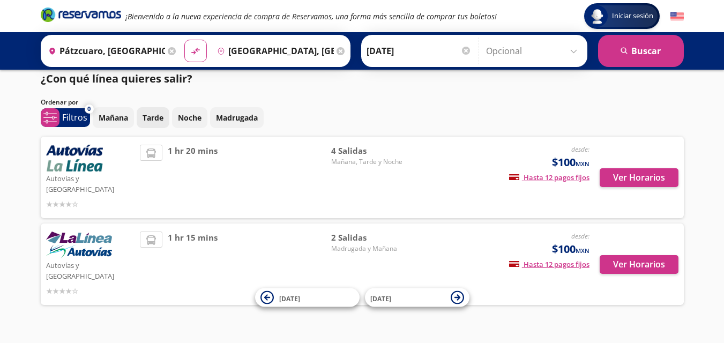
click at [159, 114] on p "Tarde" at bounding box center [152, 117] width 21 height 11
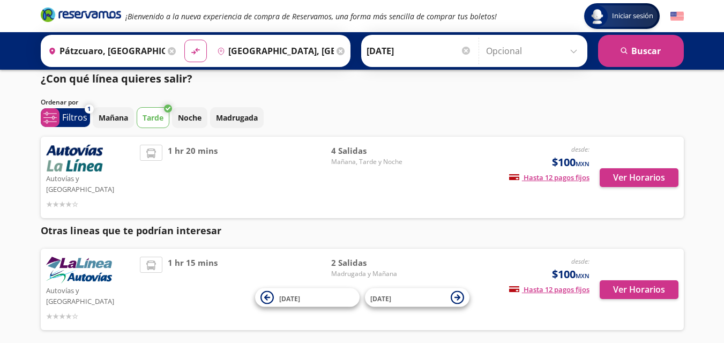
drag, startPoint x: 357, startPoint y: 271, endPoint x: 230, endPoint y: 224, distance: 134.7
click at [230, 224] on p "Otras lineas que te podrían interesar" at bounding box center [362, 230] width 643 height 14
click at [618, 280] on button "Ver Horarios" at bounding box center [638, 289] width 79 height 19
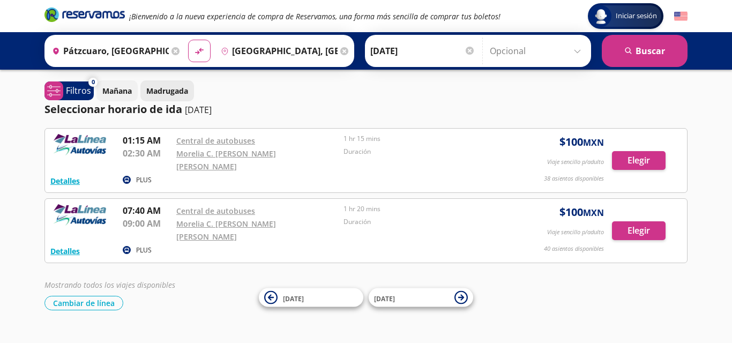
click at [174, 90] on p "Madrugada" at bounding box center [167, 90] width 42 height 11
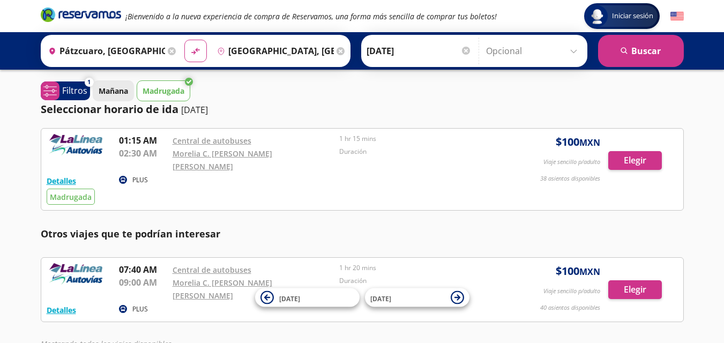
click at [108, 87] on p "Mañana" at bounding box center [113, 90] width 29 height 11
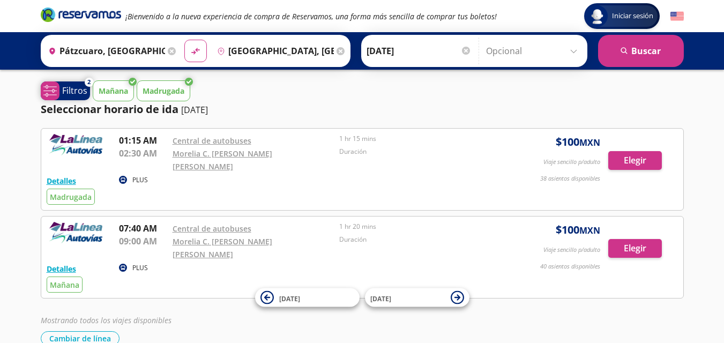
click at [67, 91] on p "Filtros" at bounding box center [74, 90] width 25 height 13
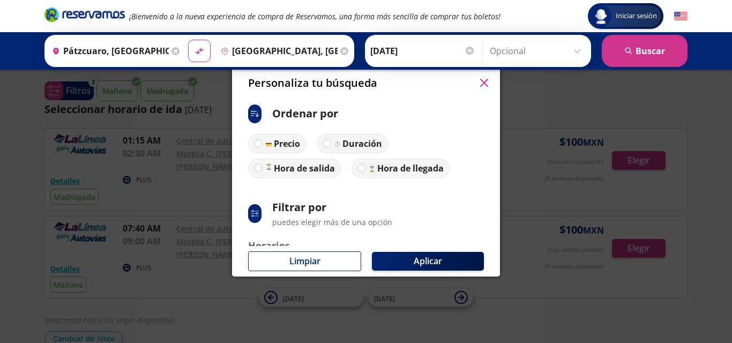
click at [490, 73] on div "Personaliza tu búsqueda" at bounding box center [366, 83] width 268 height 32
click at [487, 82] on icon "button" at bounding box center [484, 83] width 8 height 8
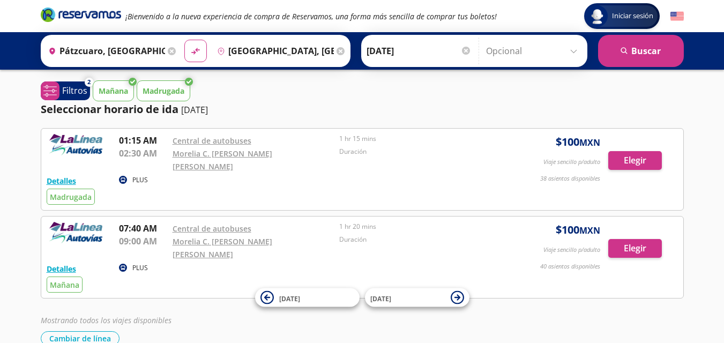
click at [487, 82] on div "Mañana Madrugada" at bounding box center [388, 90] width 591 height 21
click at [112, 90] on p "Mañana" at bounding box center [113, 90] width 29 height 11
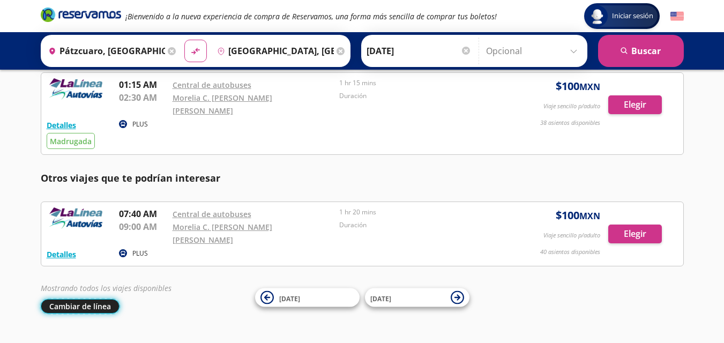
click at [69, 299] on button "Cambiar de línea" at bounding box center [80, 306] width 79 height 14
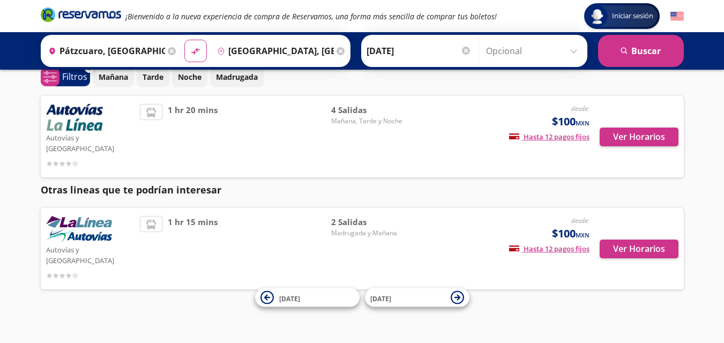
scroll to position [29, 0]
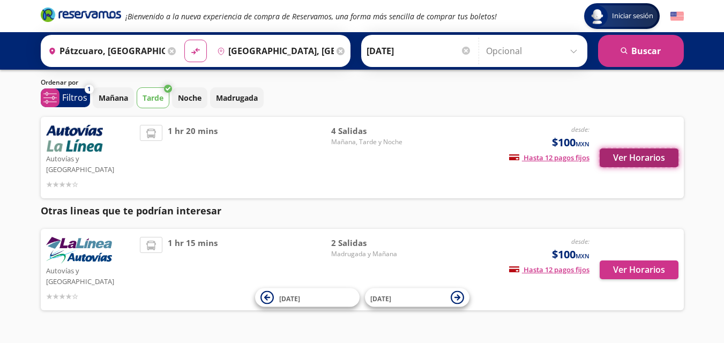
click at [617, 148] on button "Ver Horarios" at bounding box center [638, 157] width 79 height 19
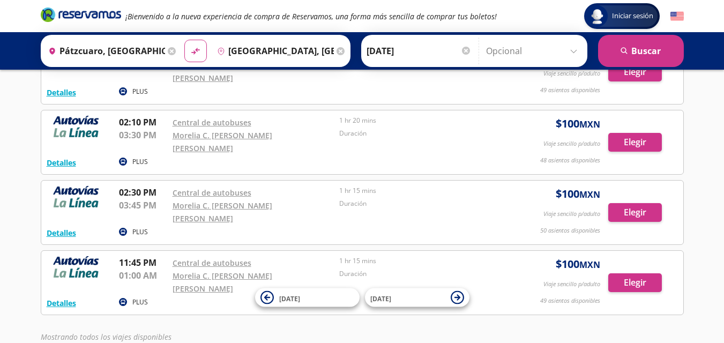
scroll to position [107, 0]
